Goal: Register for event/course

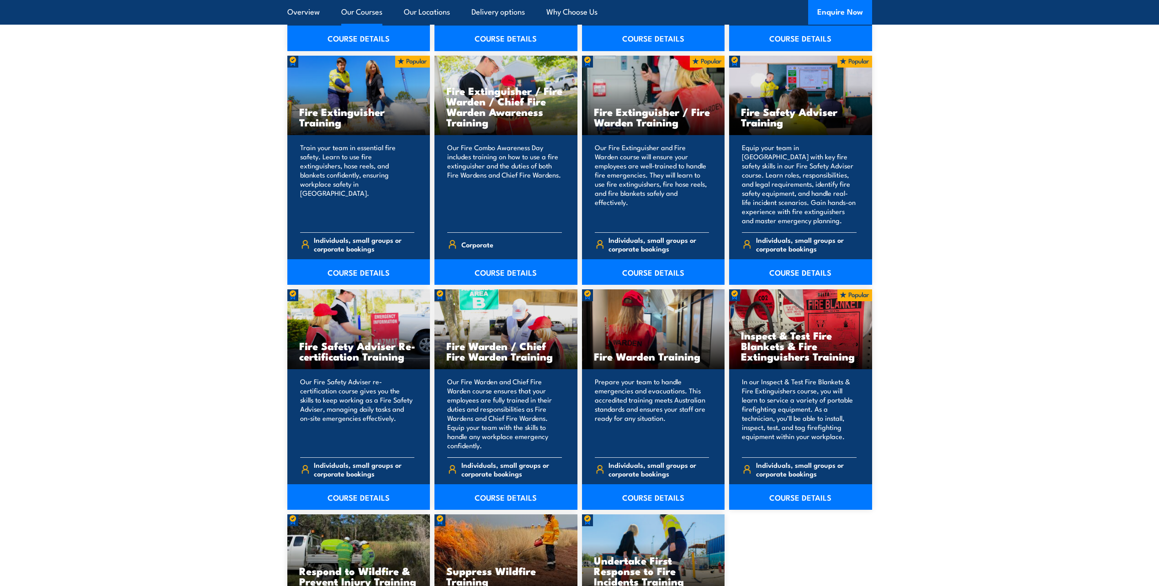
scroll to position [868, 0]
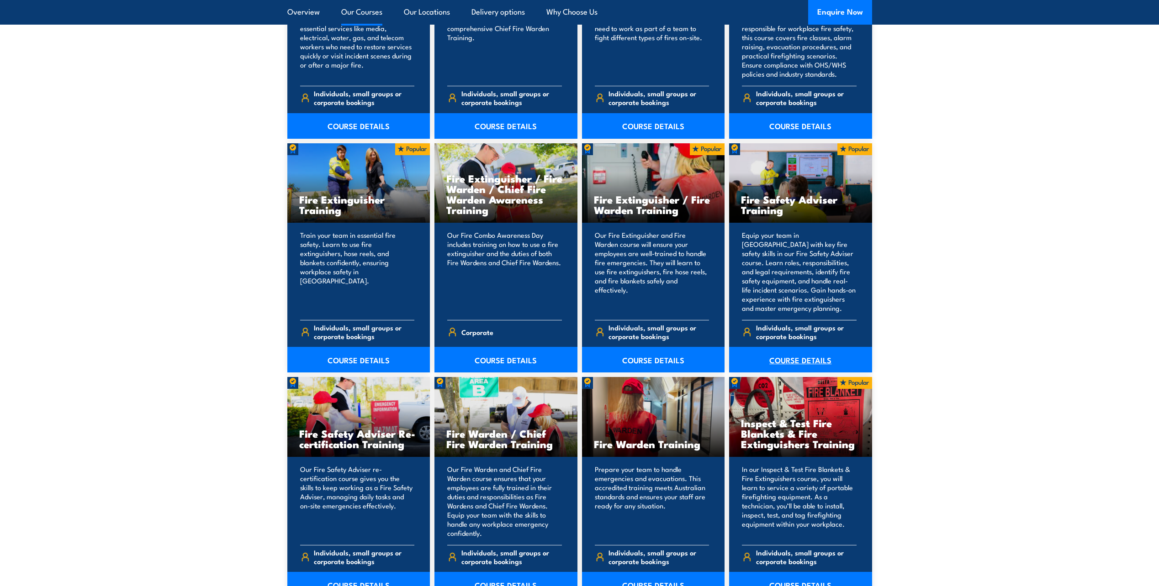
click at [792, 358] on link "COURSE DETAILS" at bounding box center [800, 360] width 143 height 26
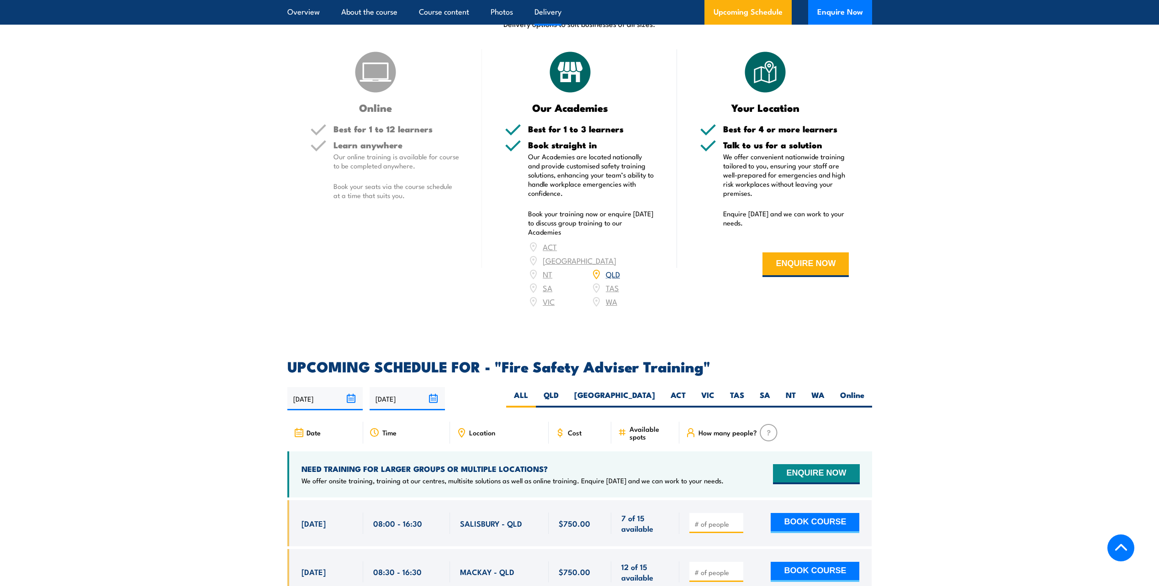
scroll to position [1142, 0]
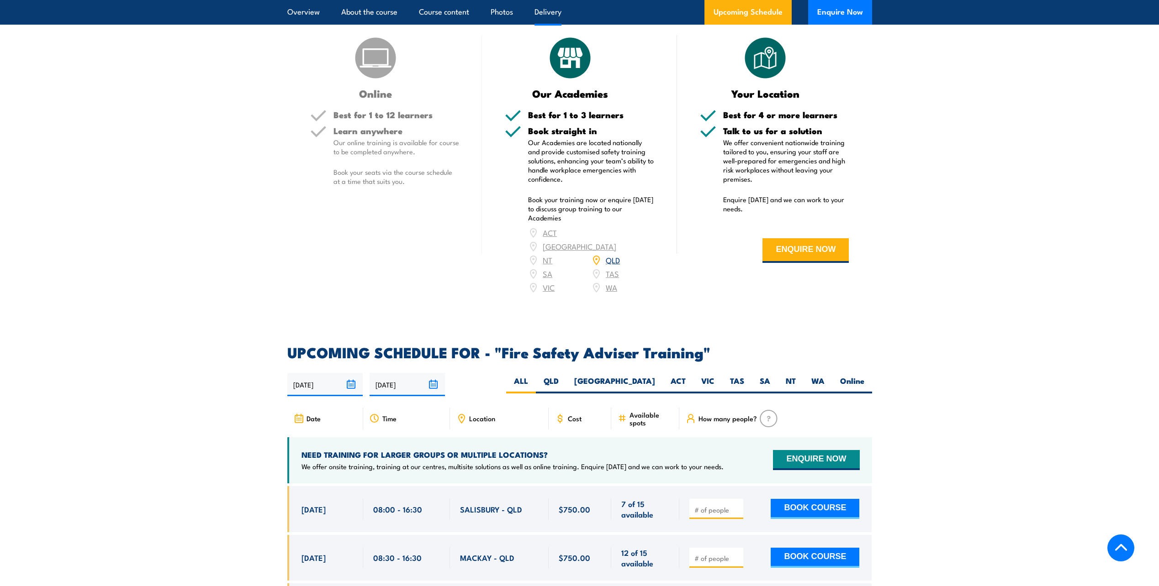
click at [933, 248] on section "DELIVERY OPTIONS Delivery options to suit businesses of all sizes. Online Best …" at bounding box center [579, 143] width 1159 height 326
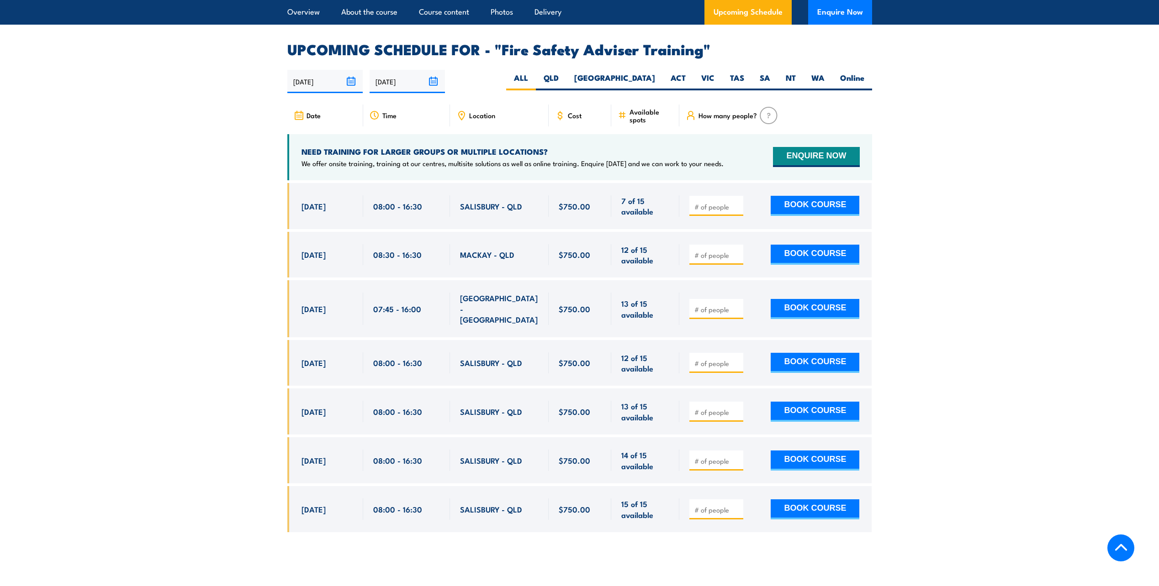
scroll to position [1462, 0]
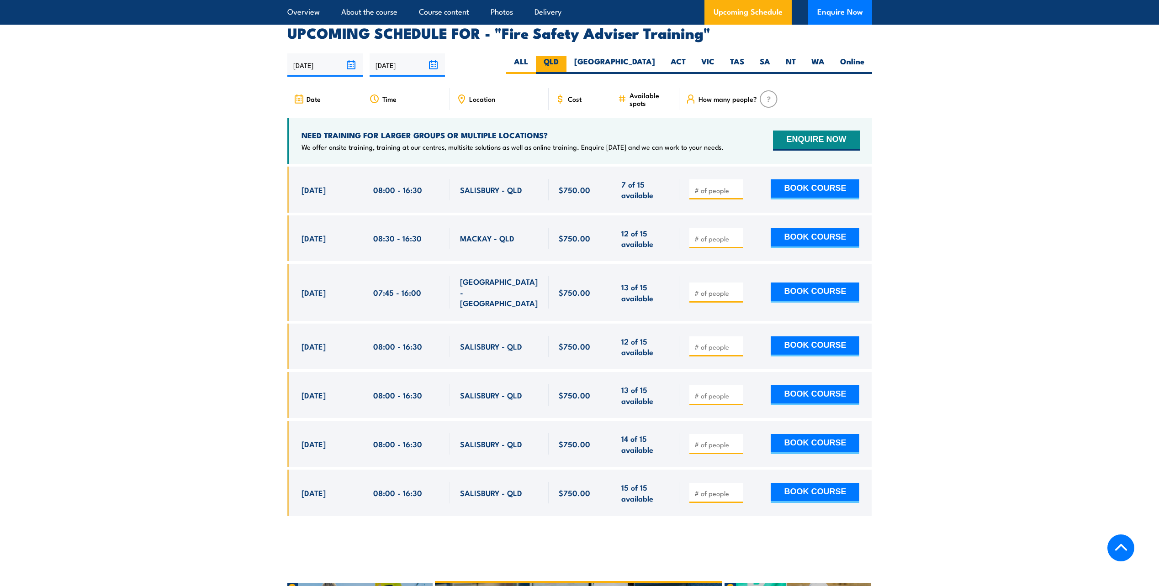
click at [566, 69] on label "QLD" at bounding box center [551, 65] width 31 height 18
click at [565, 62] on input "QLD" at bounding box center [562, 59] width 6 height 6
radio input "true"
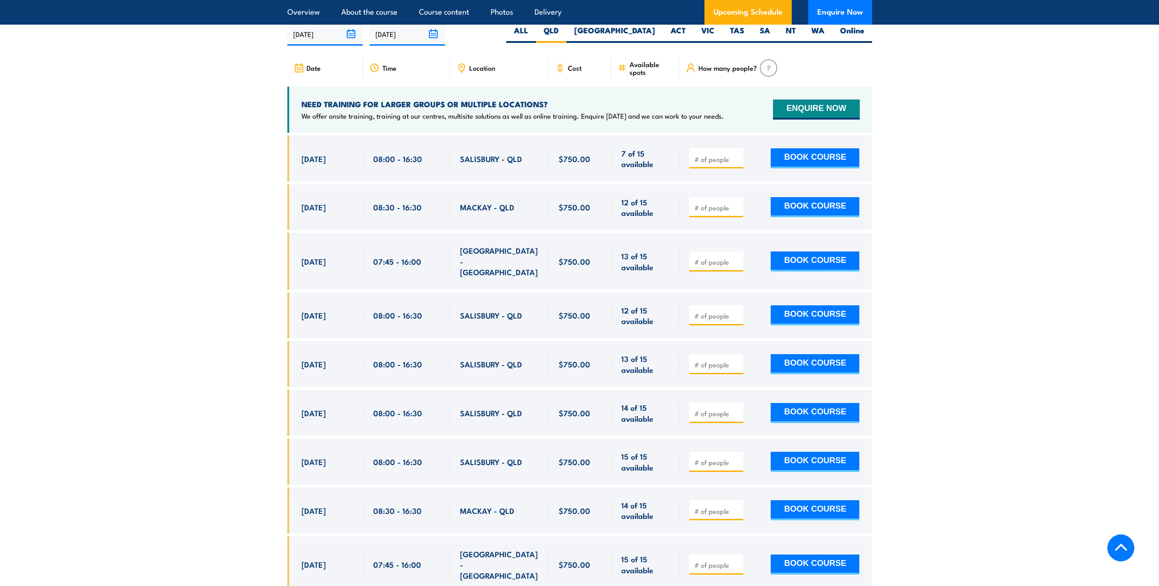
scroll to position [1494, 0]
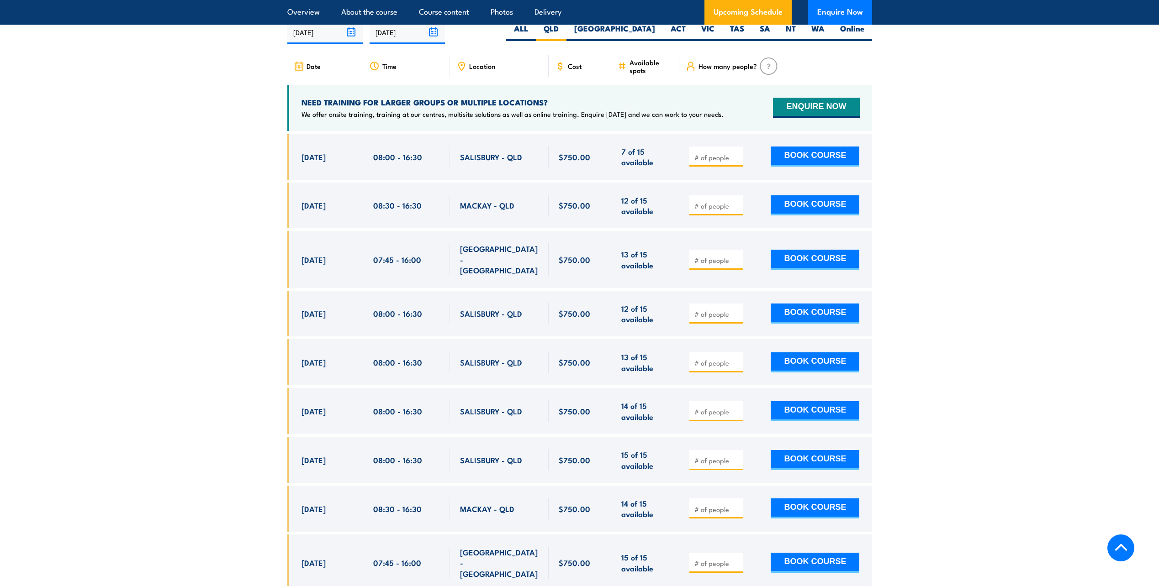
click at [1035, 105] on section "UPCOMING SCHEDULE FOR - "Fire Safety Adviser Training" 25/08/2025 21/02/2026" at bounding box center [579, 372] width 1159 height 759
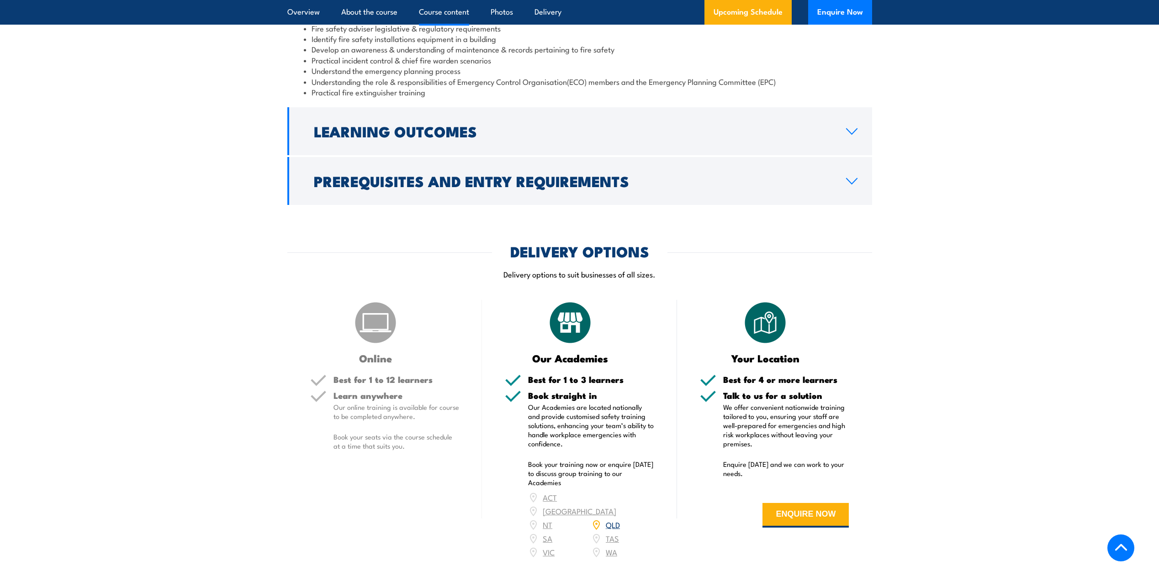
scroll to position [809, 0]
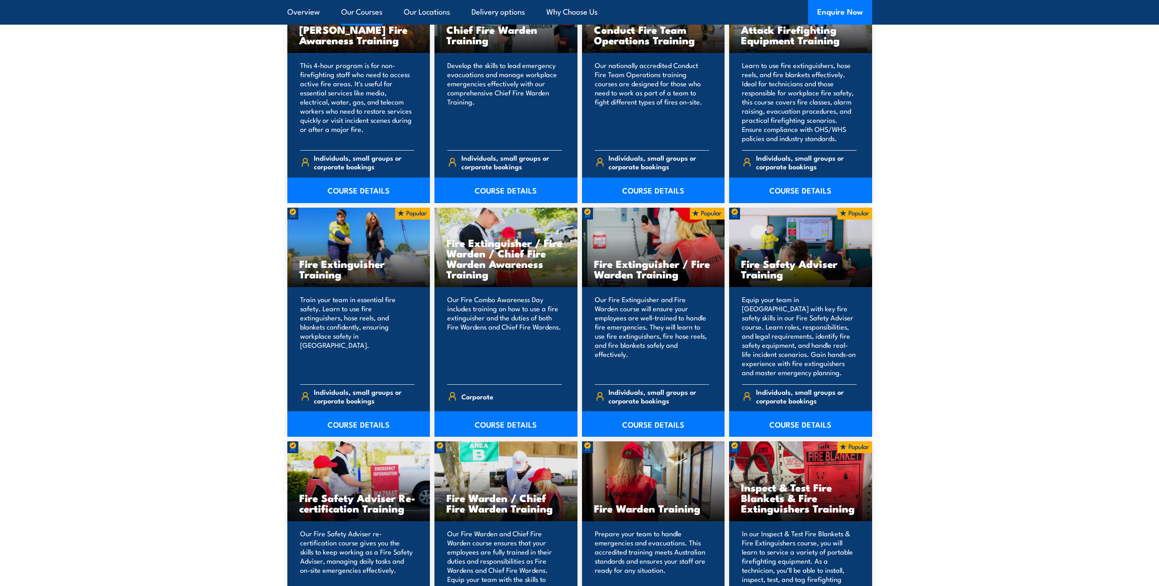
scroll to position [868, 0]
